Goal: Information Seeking & Learning: Learn about a topic

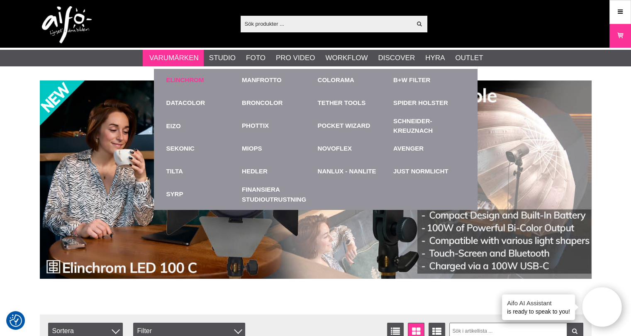
click at [185, 76] on link "Elinchrom" at bounding box center [185, 81] width 38 height 10
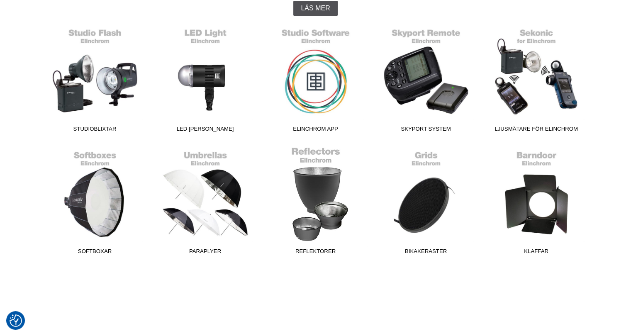
scroll to position [249, 0]
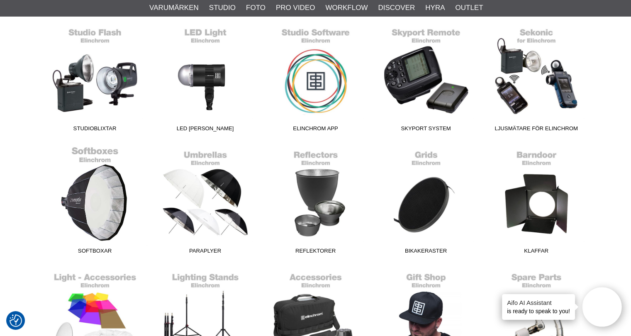
click at [112, 196] on link "Softboxar" at bounding box center [95, 202] width 110 height 112
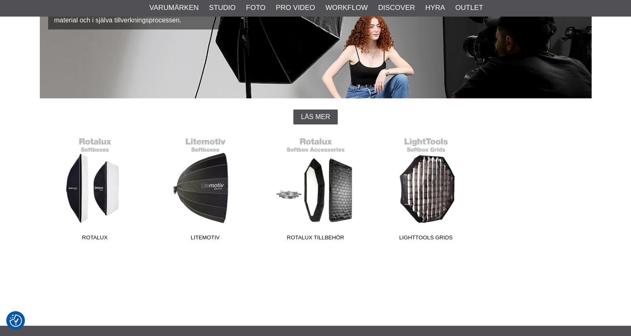
scroll to position [166, 0]
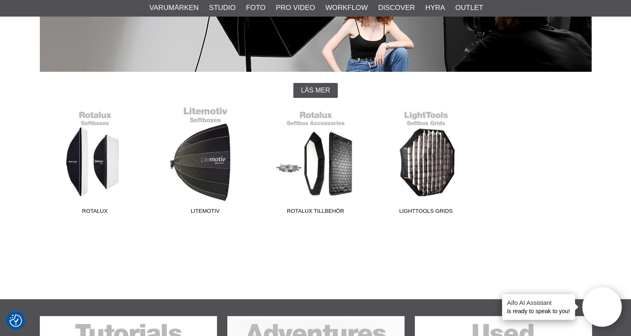
click at [197, 167] on link "Litemotiv" at bounding box center [205, 162] width 110 height 112
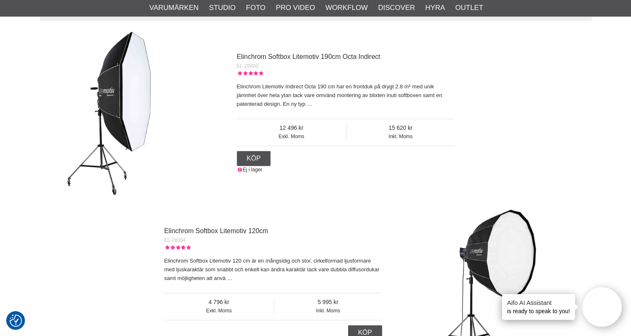
scroll to position [249, 0]
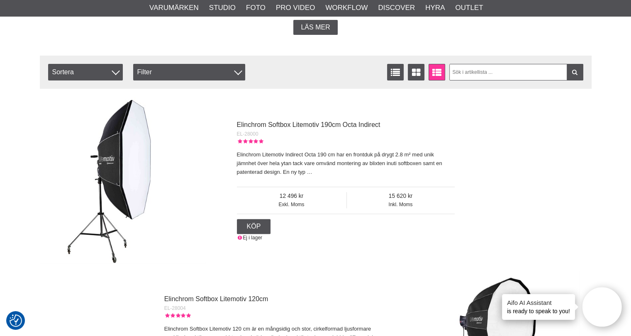
click at [102, 171] on img at bounding box center [123, 180] width 166 height 166
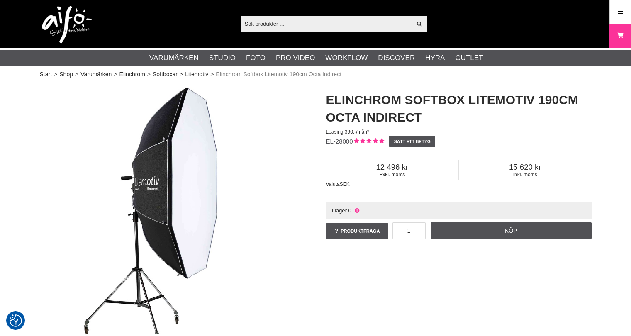
checkbox input "true"
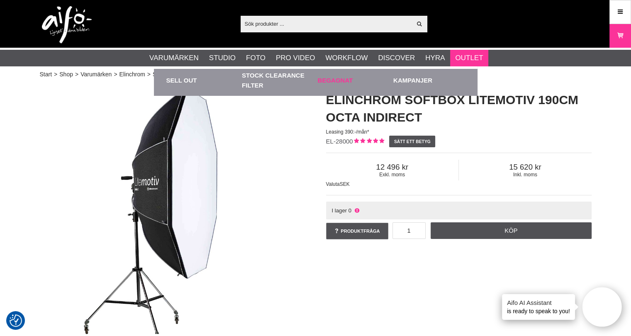
click at [325, 82] on link "Begagnat" at bounding box center [354, 80] width 72 height 23
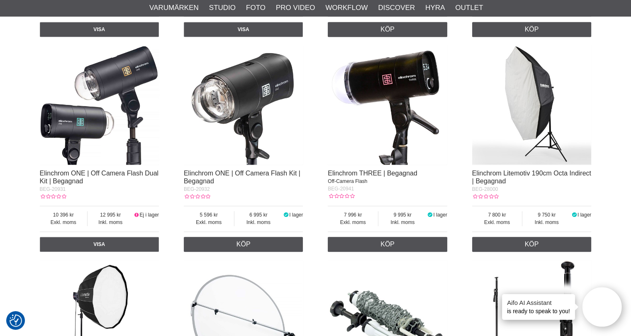
scroll to position [830, 0]
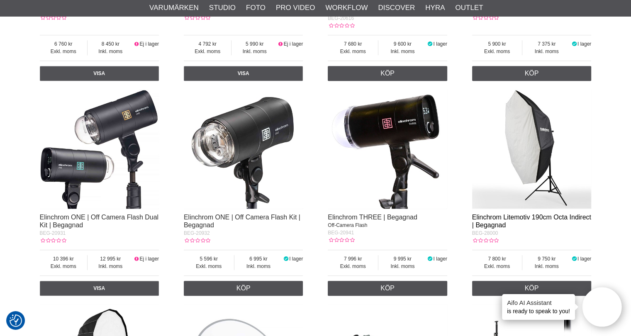
click at [502, 218] on link "Elinchrom Litemotiv 190cm Octa Indirect | Begagnad" at bounding box center [531, 221] width 119 height 15
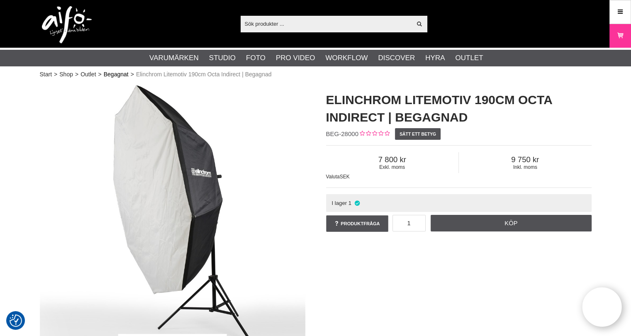
click at [117, 74] on link "Begagnat" at bounding box center [116, 74] width 25 height 9
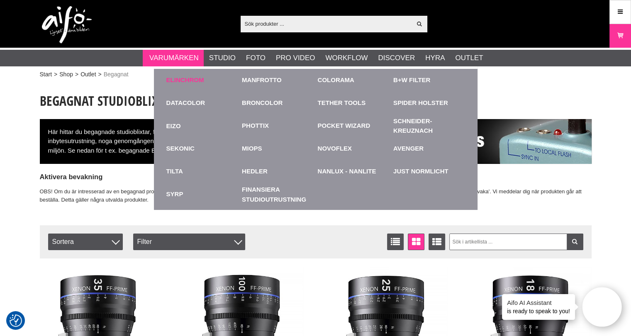
click at [188, 79] on link "Elinchrom" at bounding box center [185, 81] width 38 height 10
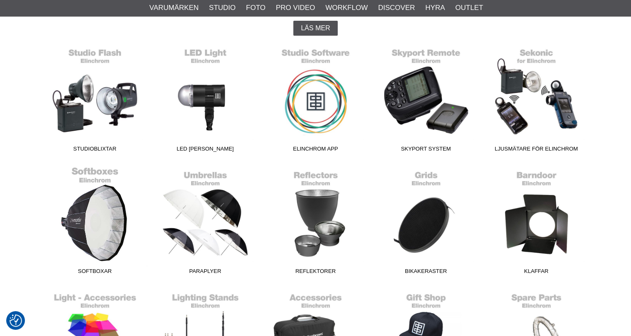
scroll to position [249, 0]
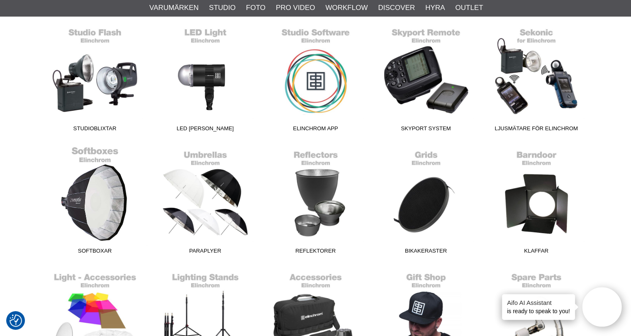
click at [122, 223] on link "Softboxar" at bounding box center [95, 202] width 110 height 112
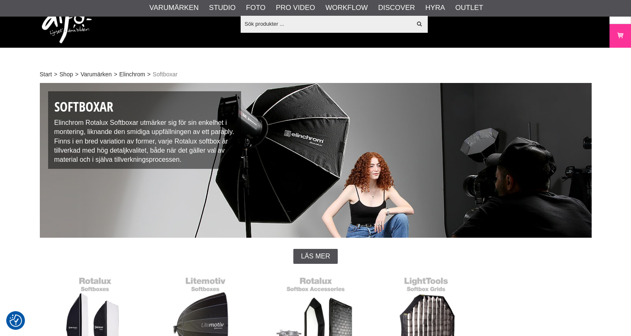
scroll to position [125, 0]
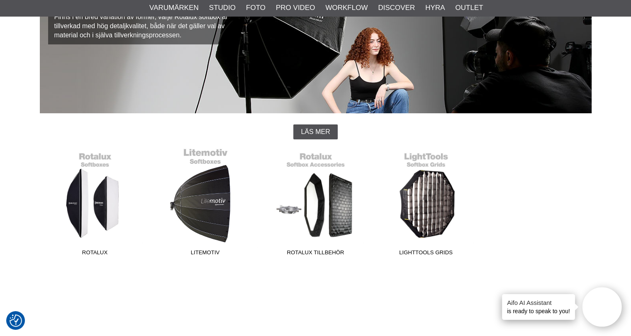
click at [181, 212] on link "Litemotiv" at bounding box center [205, 204] width 110 height 112
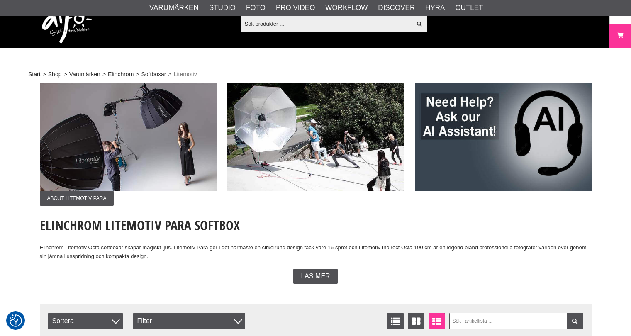
checkbox input "true"
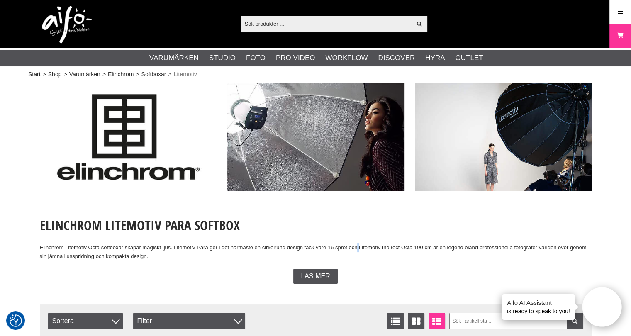
click at [359, 235] on div "Elinchrom Litemotiv Para Softbox Elinchrom Litemotiv Octa softboxar skapar magi…" at bounding box center [316, 238] width 552 height 44
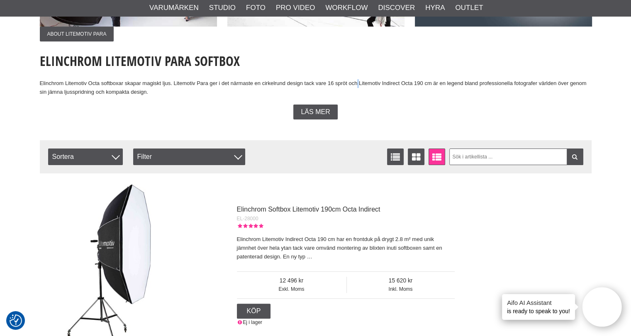
scroll to position [249, 0]
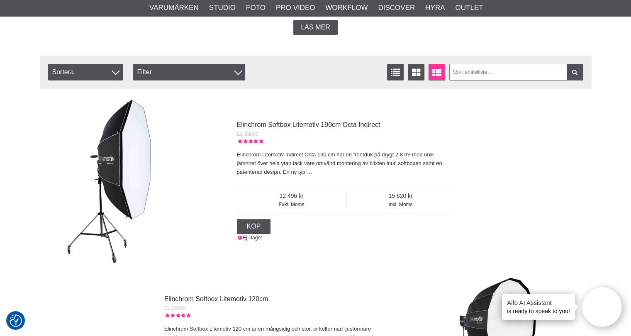
click at [239, 132] on span "EL-28000" at bounding box center [248, 134] width 22 height 6
click at [242, 130] on div "EL-28000" at bounding box center [346, 133] width 218 height 7
click at [249, 137] on div "EL-28000" at bounding box center [346, 133] width 218 height 7
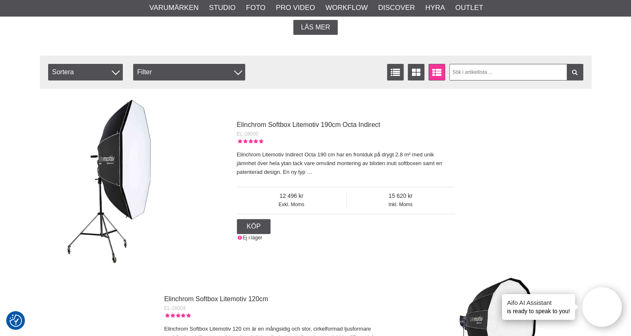
click at [393, 231] on div "1 Köp" at bounding box center [346, 226] width 218 height 15
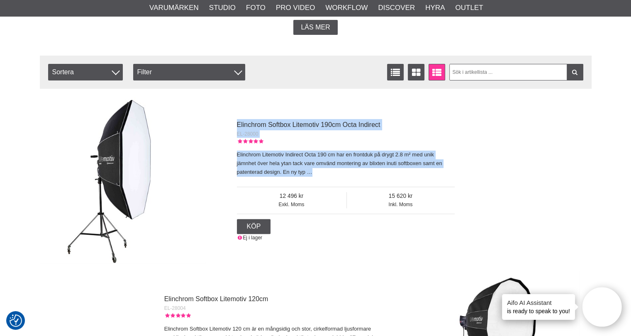
drag, startPoint x: 237, startPoint y: 123, endPoint x: 314, endPoint y: 177, distance: 94.2
click at [314, 177] on div "Elinchrom Softbox Litemotiv 190cm Octa Indirect EL-28000 Elinchrom Litemotiv In…" at bounding box center [341, 180] width 228 height 122
click at [314, 177] on div "Elinchrom Litemotiv Indirect Octa 190 cm har en frontduk på drygt 2.8 m² med un…" at bounding box center [346, 163] width 218 height 36
drag, startPoint x: 239, startPoint y: 121, endPoint x: 332, endPoint y: 180, distance: 109.5
click at [332, 180] on div "Elinchrom Softbox Litemotiv 190cm Octa Indirect EL-28000 Elinchrom Litemotiv In…" at bounding box center [346, 150] width 218 height 62
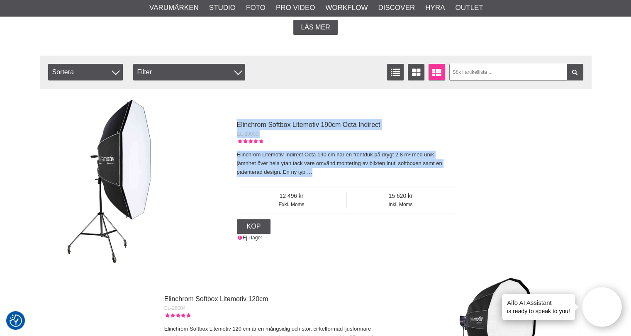
click at [332, 179] on div "Elinchrom Litemotiv Indirect Octa 190 cm har en frontduk på drygt 2.8 m² med un…" at bounding box center [346, 163] width 218 height 36
click at [312, 171] on p "Elinchrom Litemotiv Indirect Octa 190 cm har en frontduk på drygt 2.8 m² med un…" at bounding box center [346, 164] width 218 height 26
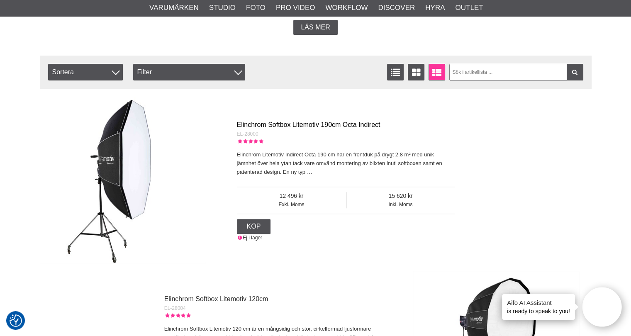
click at [247, 125] on link "Elinchrom Softbox Litemotiv 190cm Octa Indirect" at bounding box center [309, 124] width 144 height 7
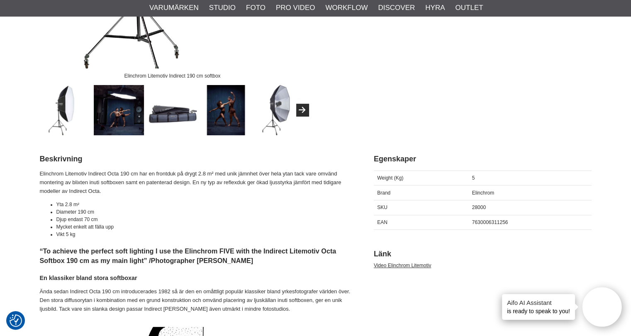
scroll to position [249, 0]
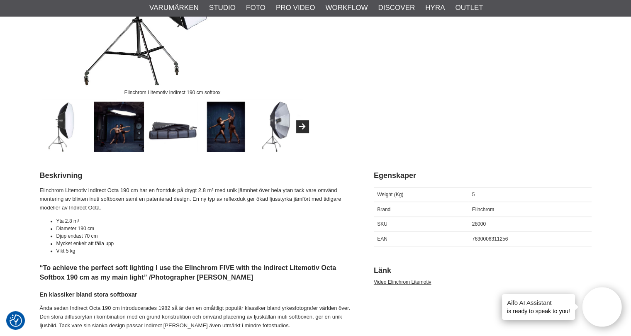
click at [317, 240] on li "Mycket enkelt att fälla upp" at bounding box center [204, 243] width 297 height 7
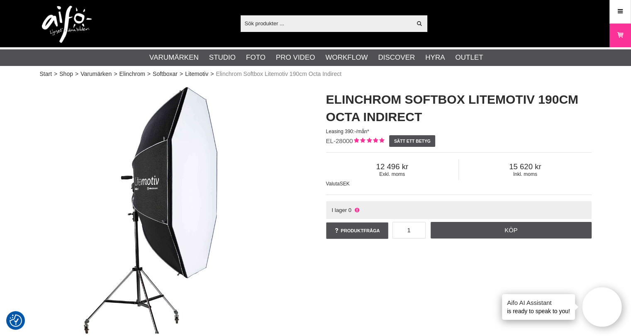
scroll to position [0, 0]
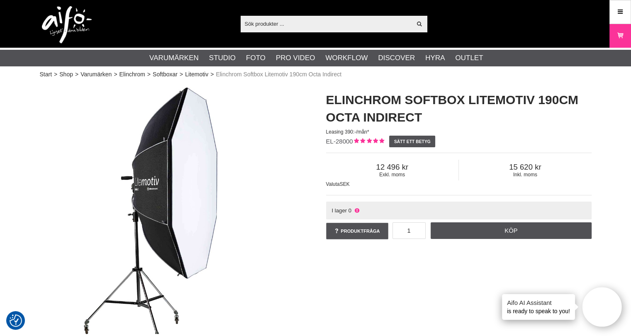
click at [466, 271] on div "Elinchrom Litemotiv Indirect 190 cm softbox Elinchrom Softbox Litemotiv 190cm O…" at bounding box center [315, 242] width 573 height 318
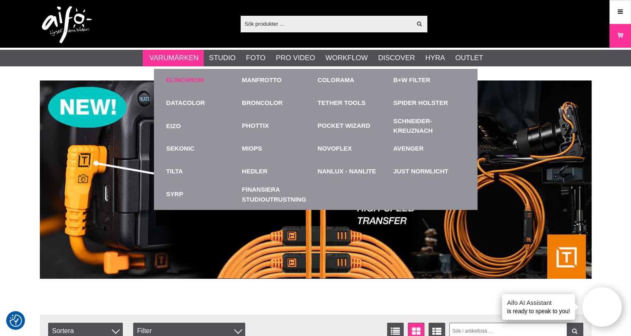
click at [188, 78] on link "Elinchrom" at bounding box center [185, 81] width 38 height 10
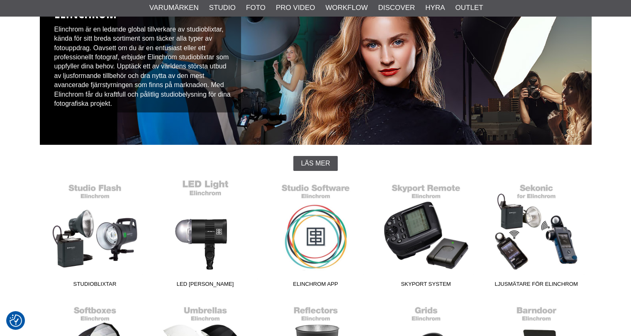
scroll to position [125, 0]
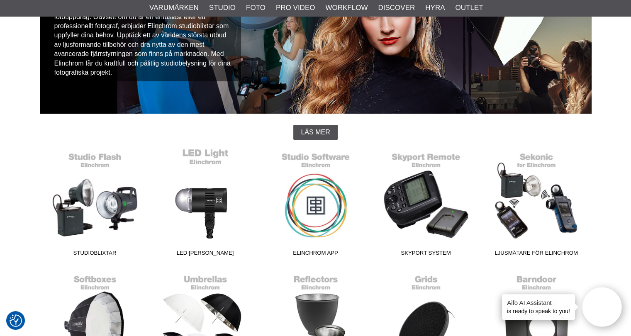
click at [204, 212] on link "LED [PERSON_NAME]" at bounding box center [205, 204] width 110 height 112
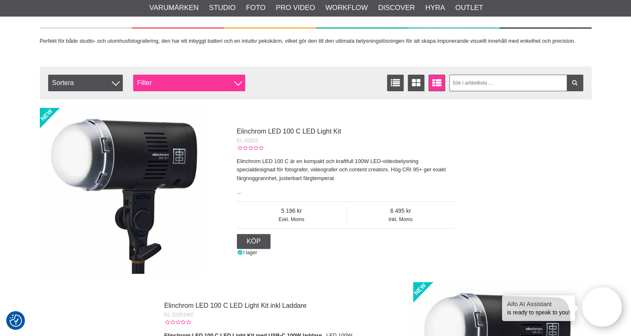
scroll to position [291, 0]
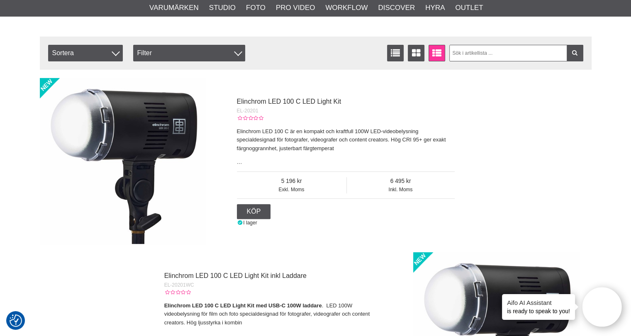
click at [182, 129] on img at bounding box center [123, 161] width 166 height 166
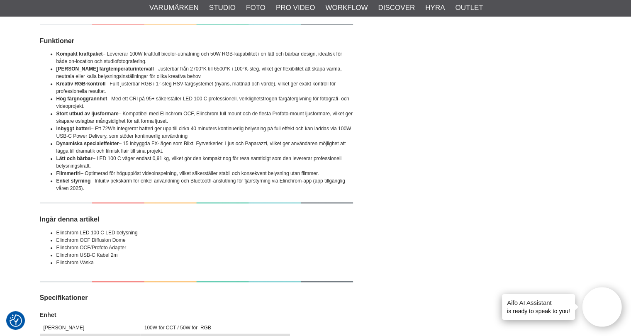
scroll to position [789, 0]
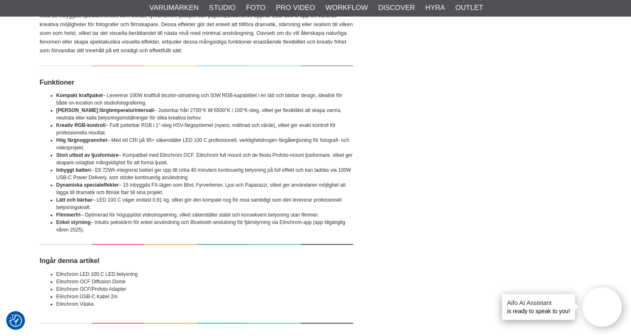
click at [130, 170] on li "Inbyggt batteri – Ett 72Wh integrerat batteri ger upp till cirka 40 minuters ko…" at bounding box center [204, 173] width 297 height 15
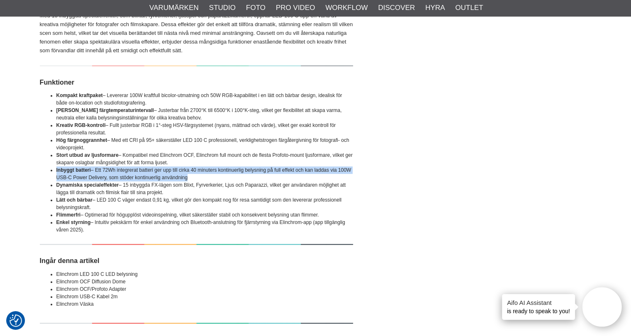
click at [130, 170] on li "Inbyggt batteri – Ett 72Wh integrerat batteri ger upp till cirka 40 minuters ko…" at bounding box center [204, 173] width 297 height 15
